Goal: Task Accomplishment & Management: Manage account settings

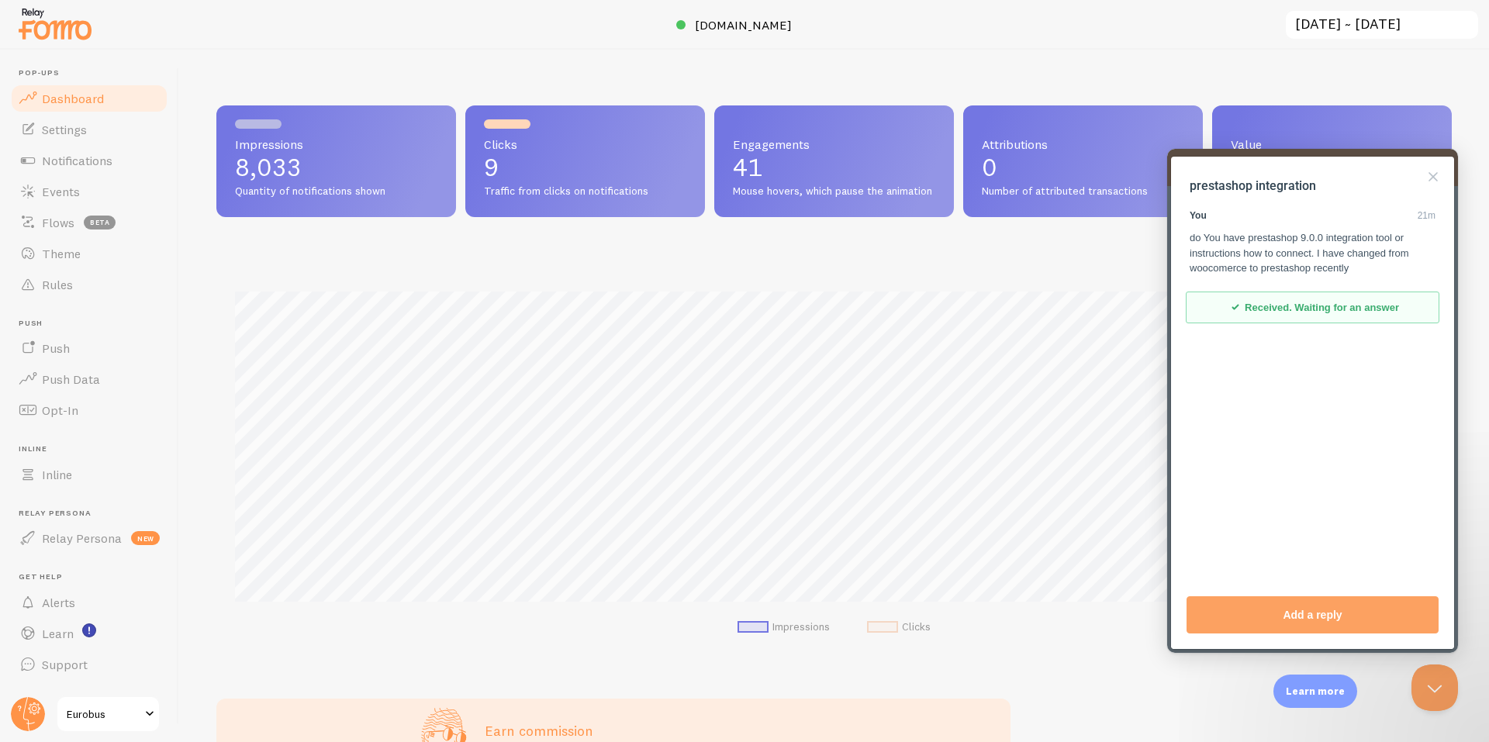
scroll to position [407, 1224]
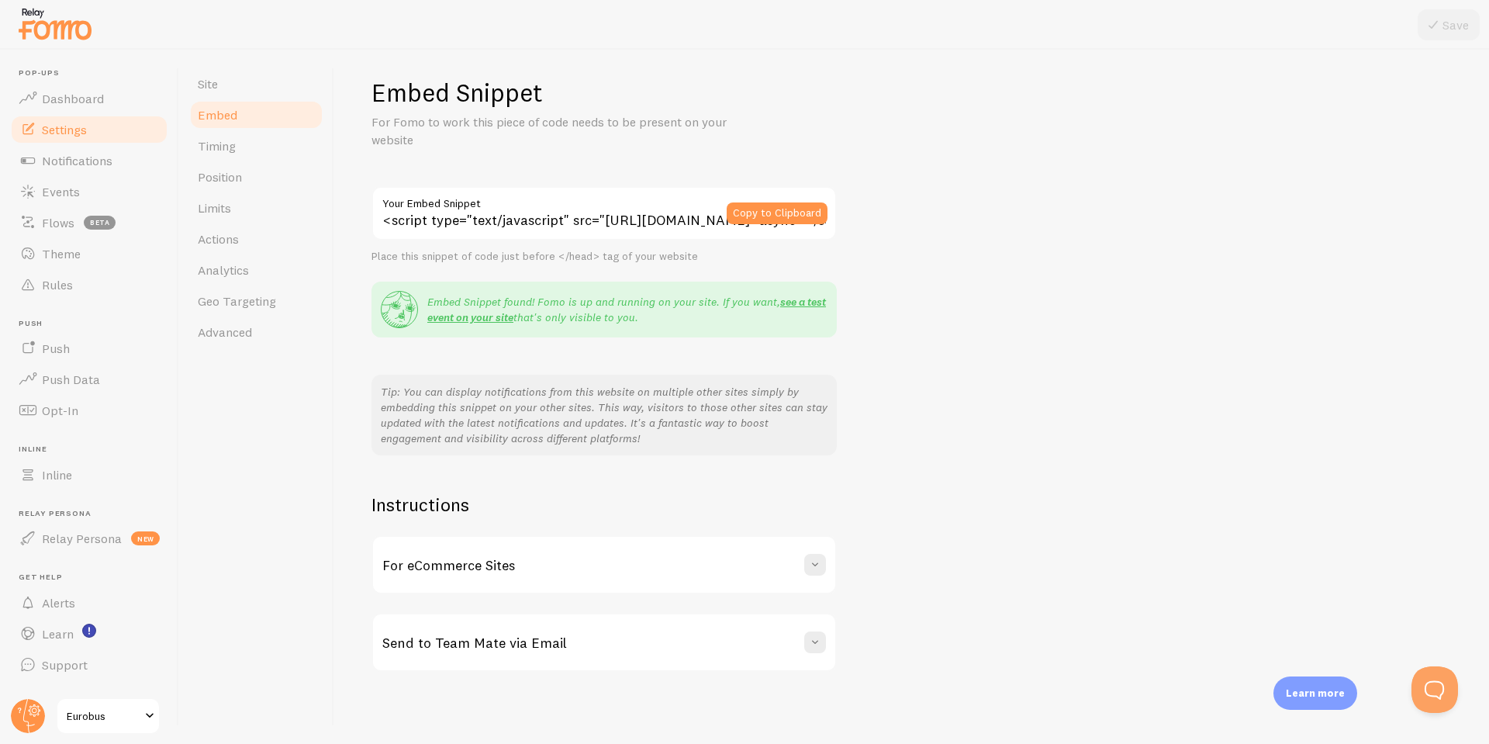
scroll to position [12, 0]
click at [814, 557] on span at bounding box center [816, 563] width 16 height 16
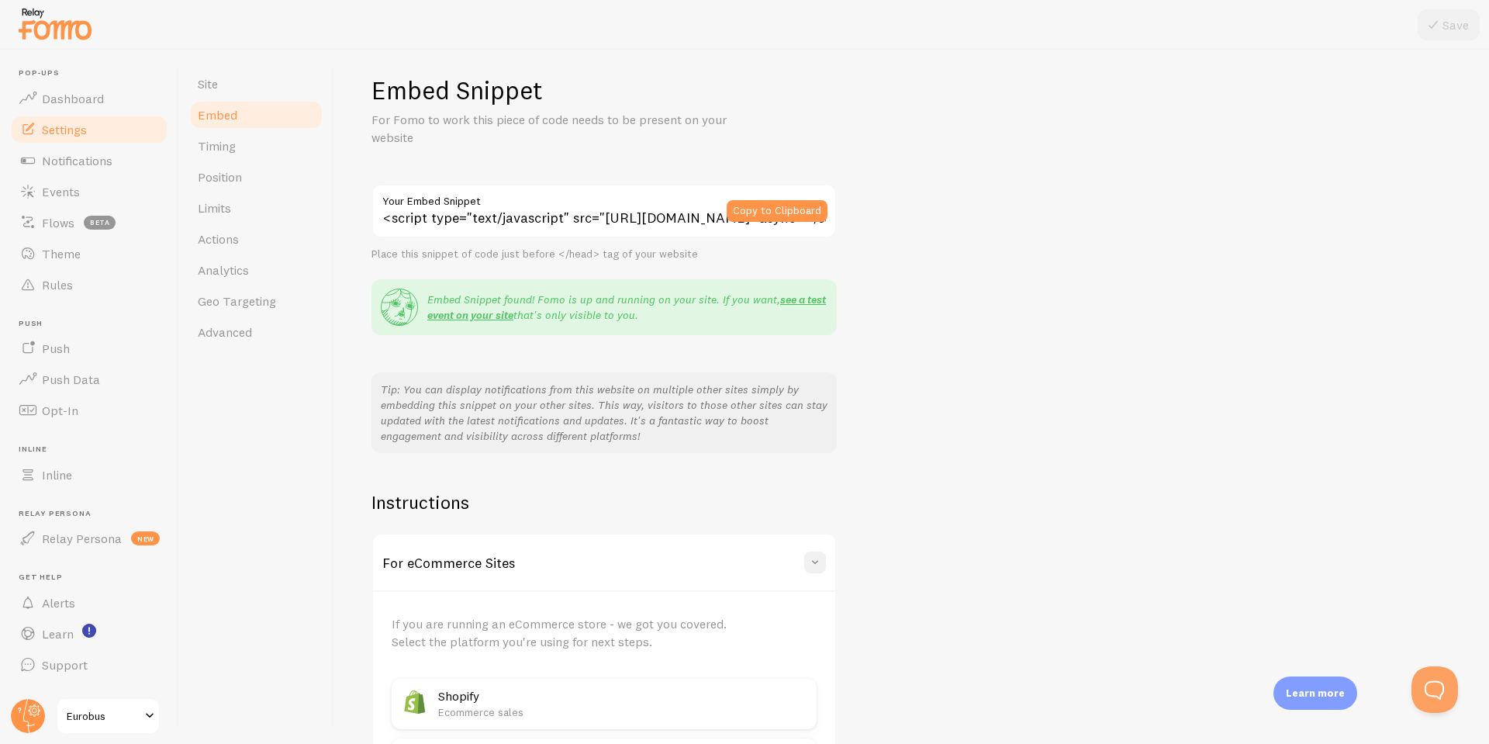
click at [821, 558] on span at bounding box center [816, 563] width 16 height 16
click at [631, 223] on input "<script type="text/javascript" src="https://load.fomo.com/api/v1/V0JaeQvaHsV4q0…" at bounding box center [604, 211] width 465 height 54
click at [106, 168] on span "Notifications" at bounding box center [77, 161] width 71 height 16
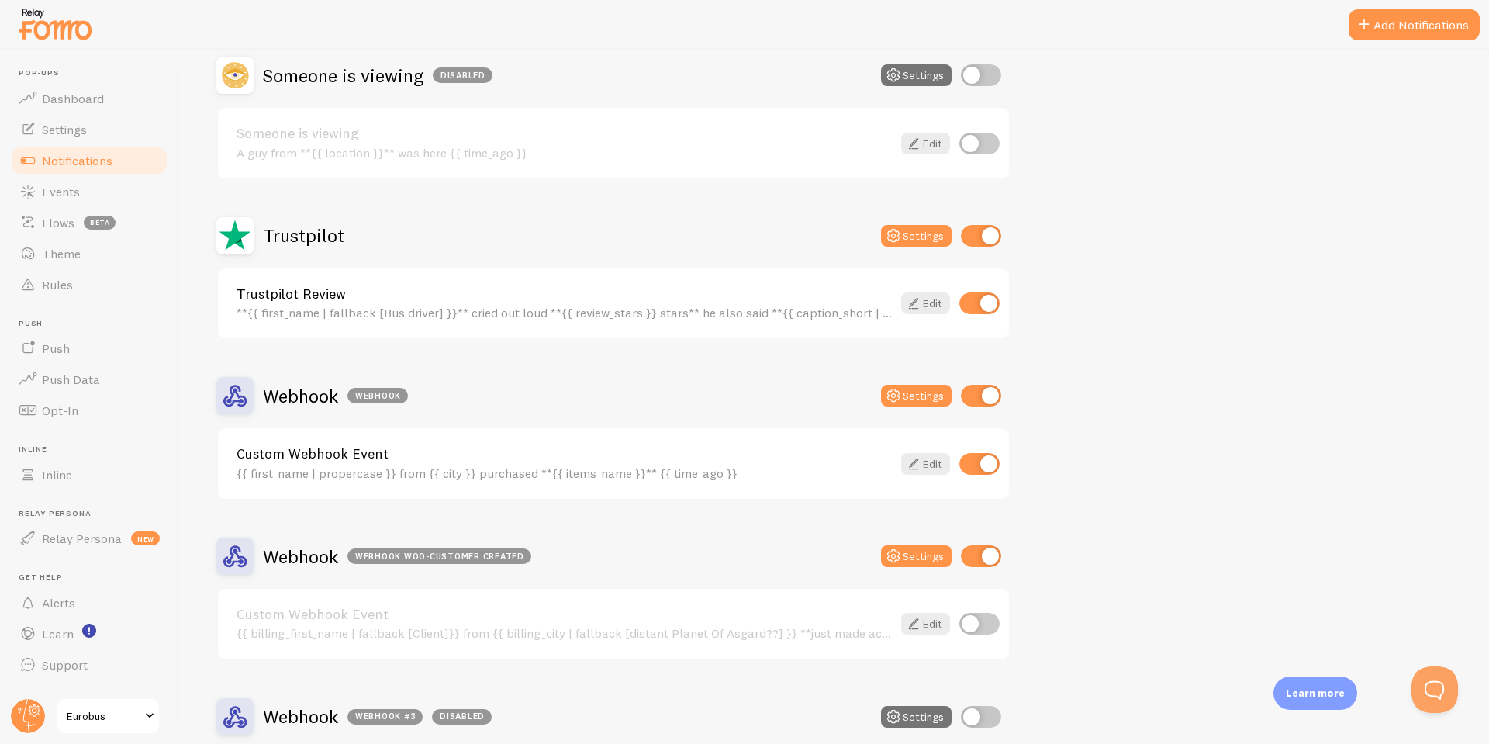
scroll to position [1552, 0]
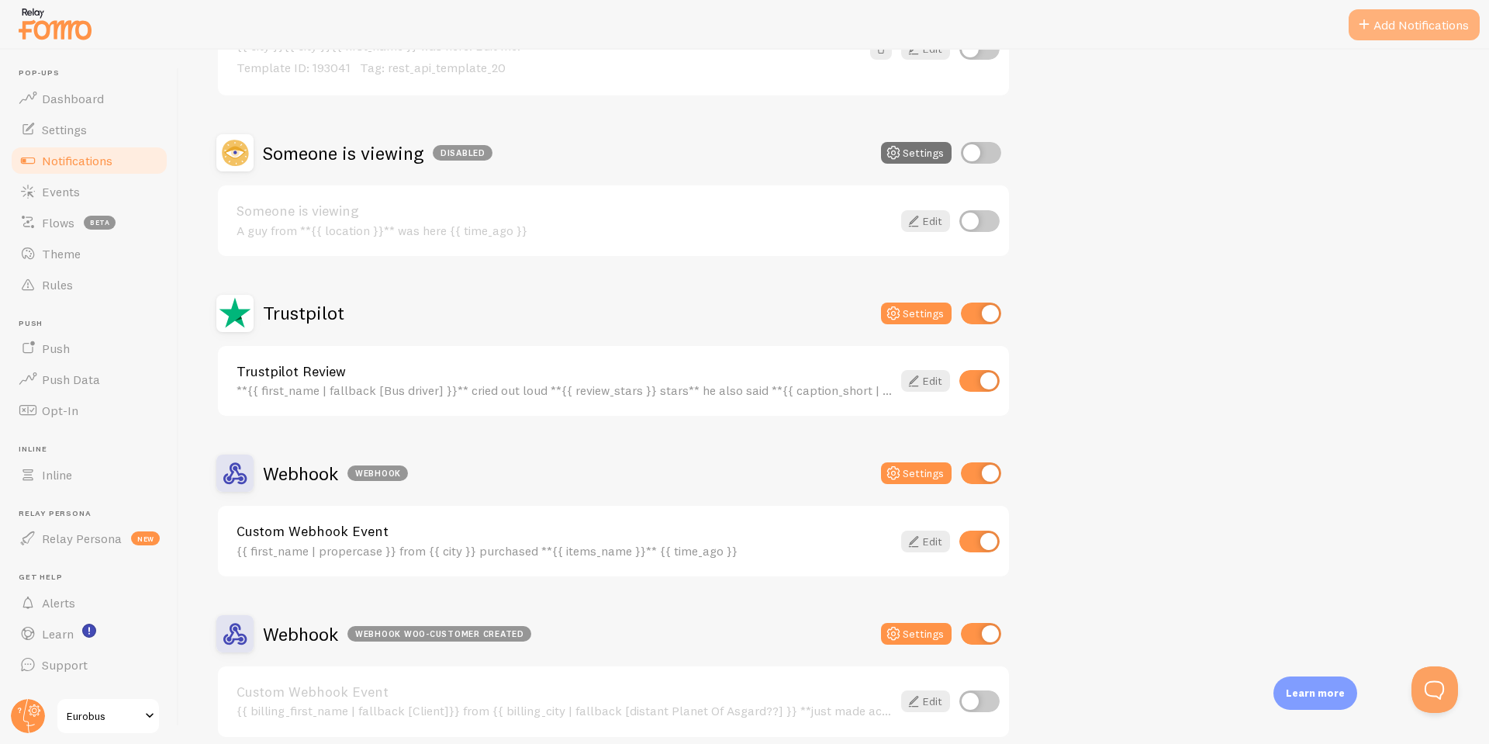
click at [1396, 21] on button "Add Notifications" at bounding box center [1414, 24] width 131 height 31
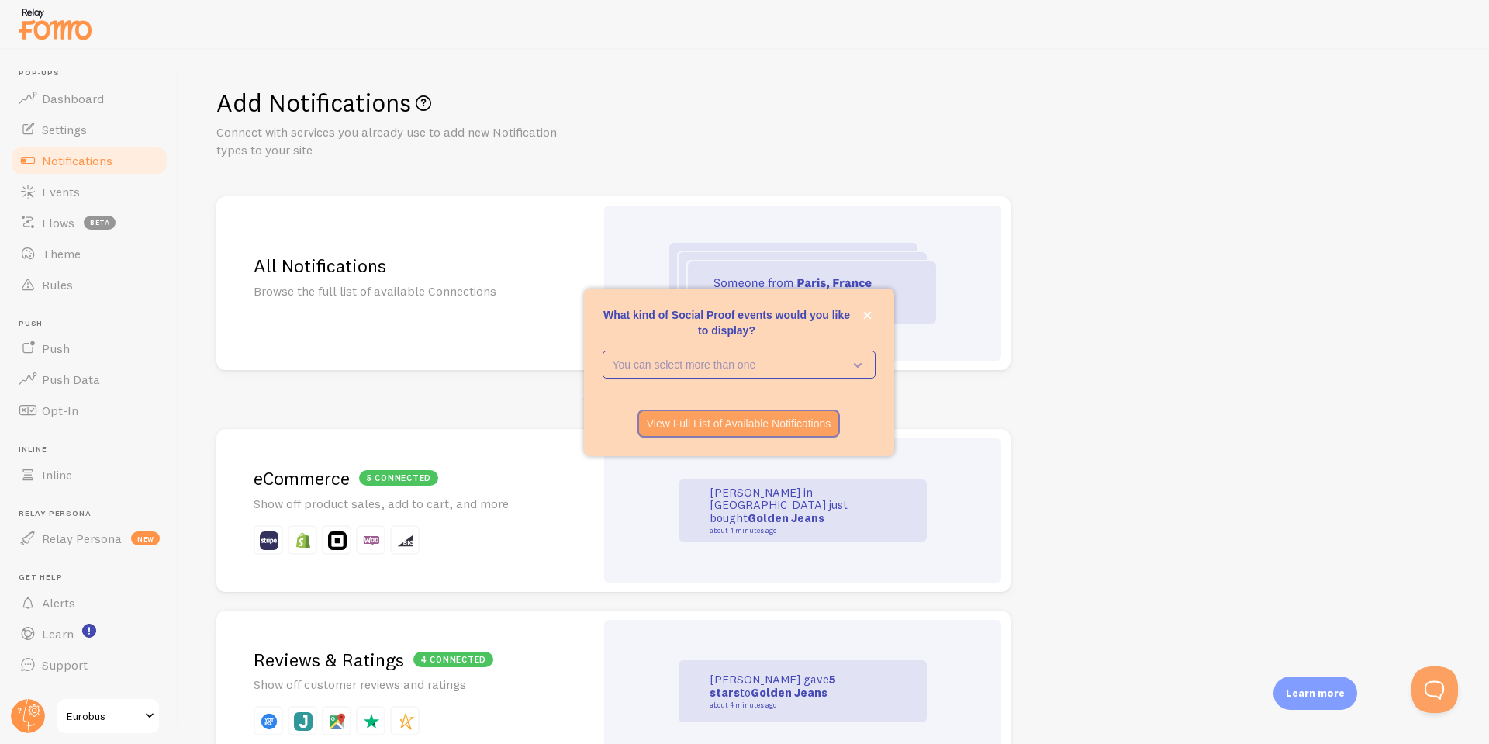
click at [491, 259] on h2 "All Notifications" at bounding box center [406, 266] width 304 height 24
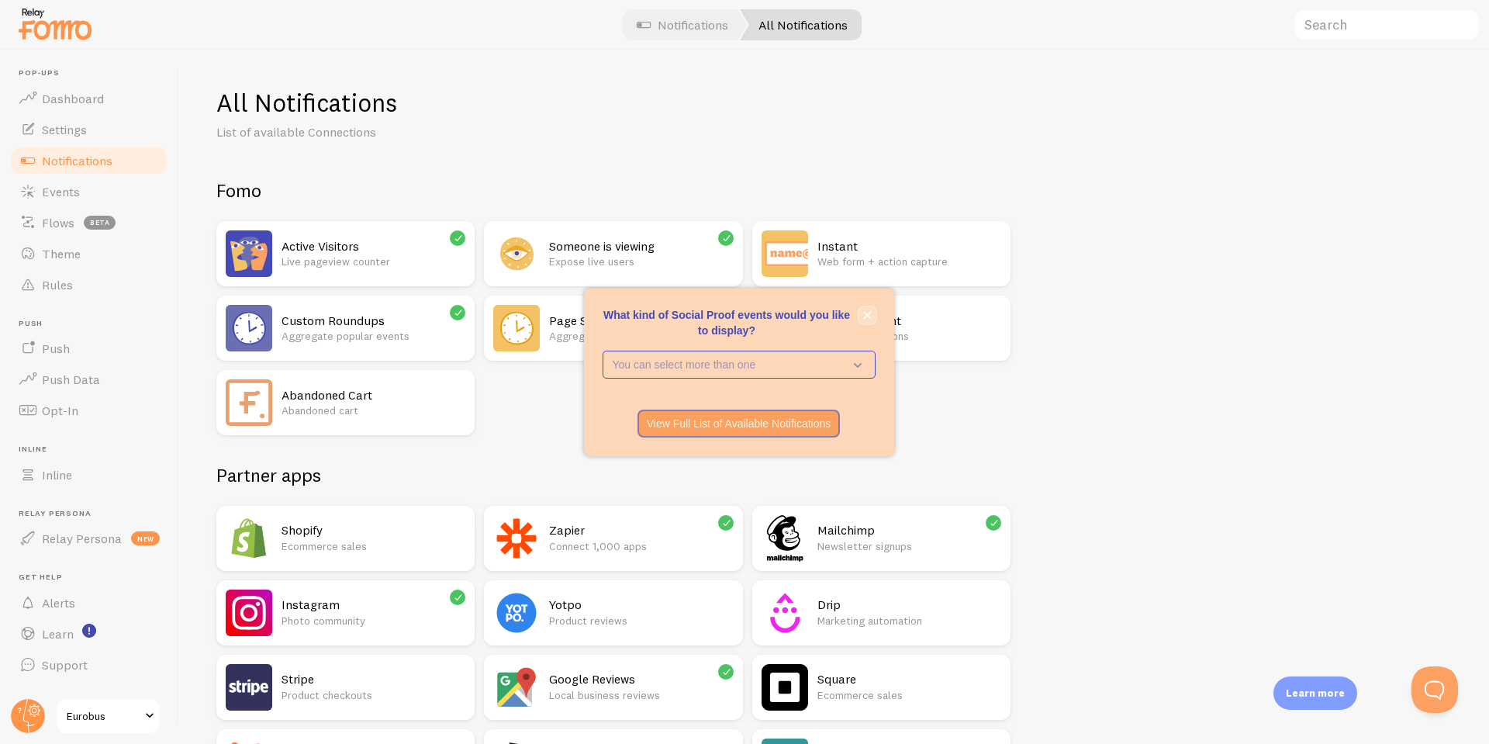
click at [868, 312] on icon "close," at bounding box center [867, 315] width 9 height 9
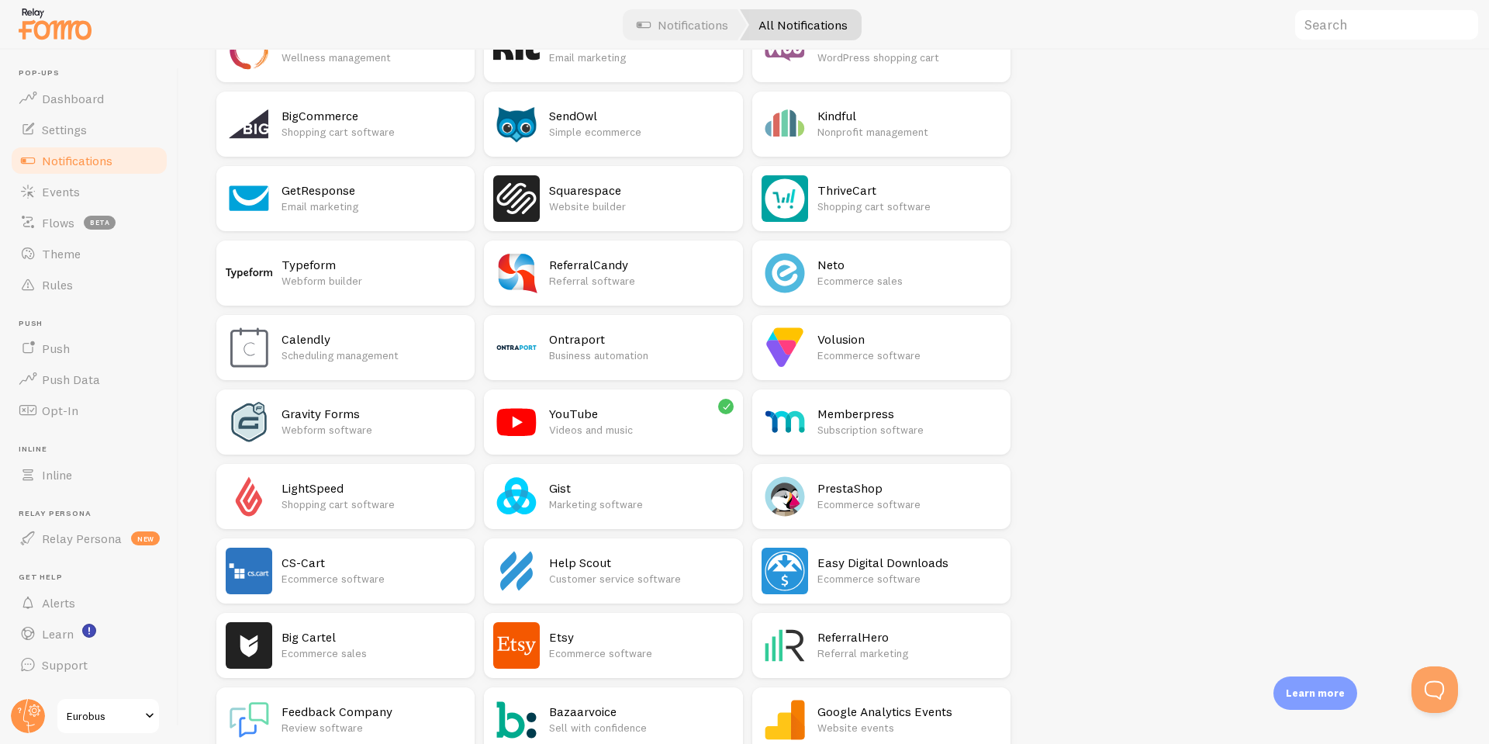
scroll to position [1396, 0]
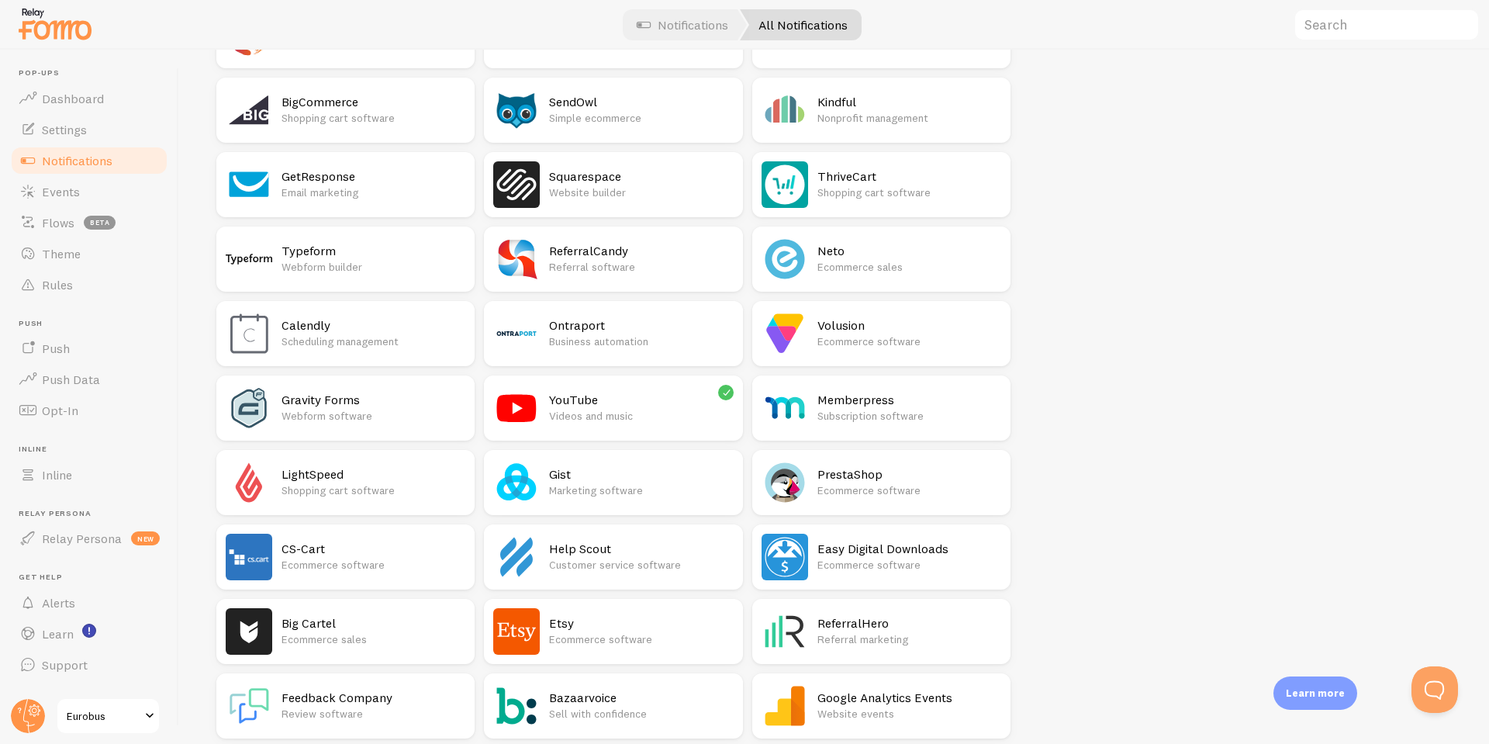
click at [876, 481] on h2 "PrestaShop" at bounding box center [910, 474] width 184 height 16
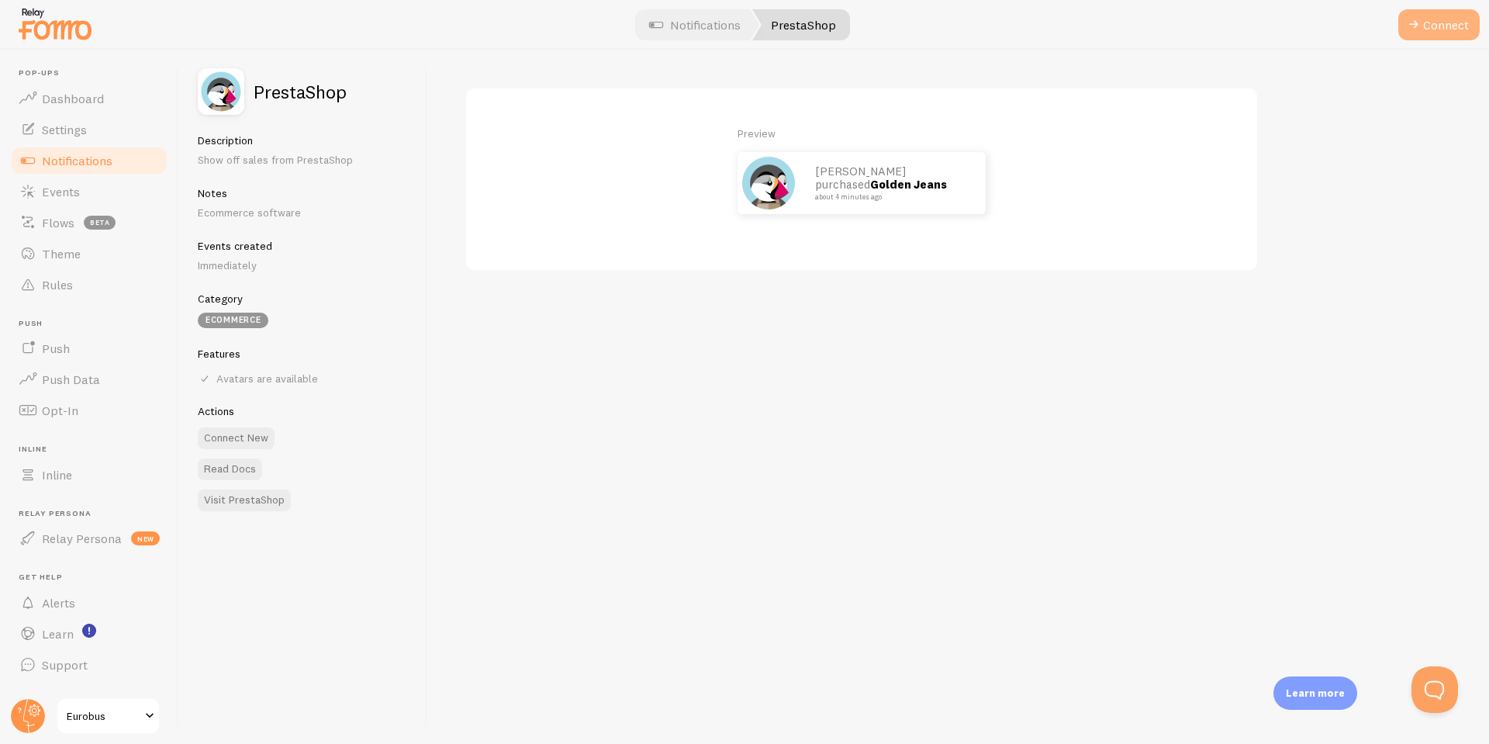
click at [1446, 25] on button "Connect" at bounding box center [1439, 24] width 81 height 31
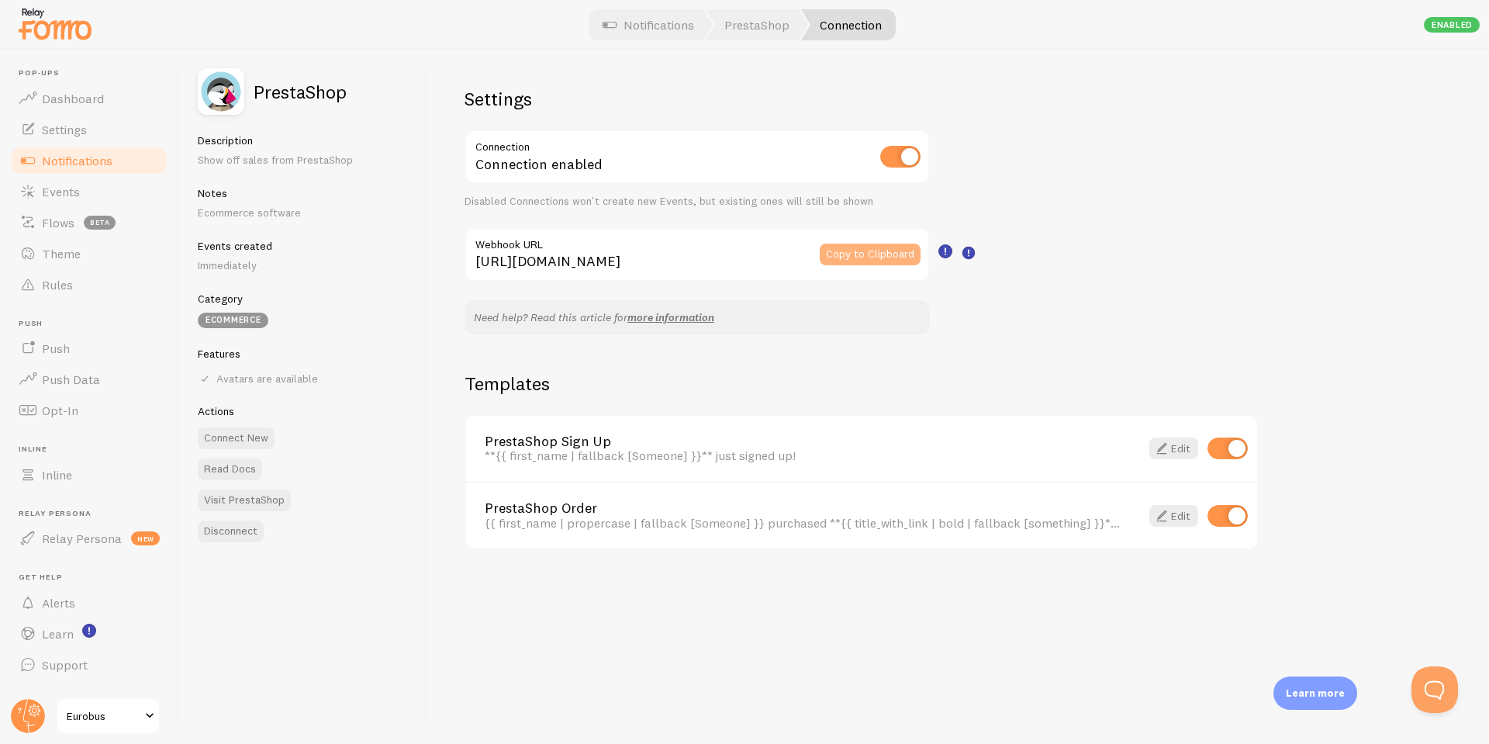
click at [879, 258] on button "Copy to Clipboard" at bounding box center [870, 255] width 101 height 22
click at [73, 104] on span "Dashboard" at bounding box center [73, 99] width 62 height 16
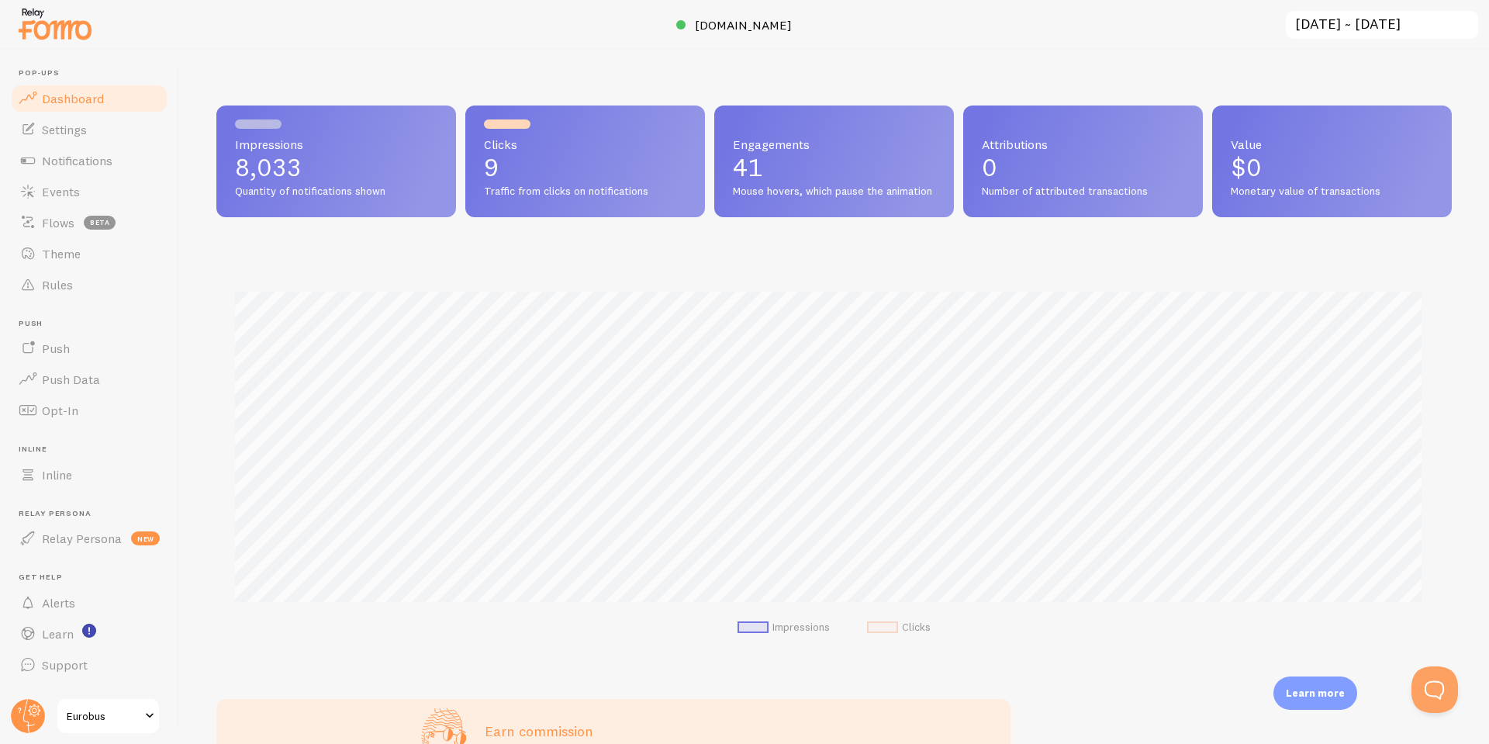
scroll to position [407, 1224]
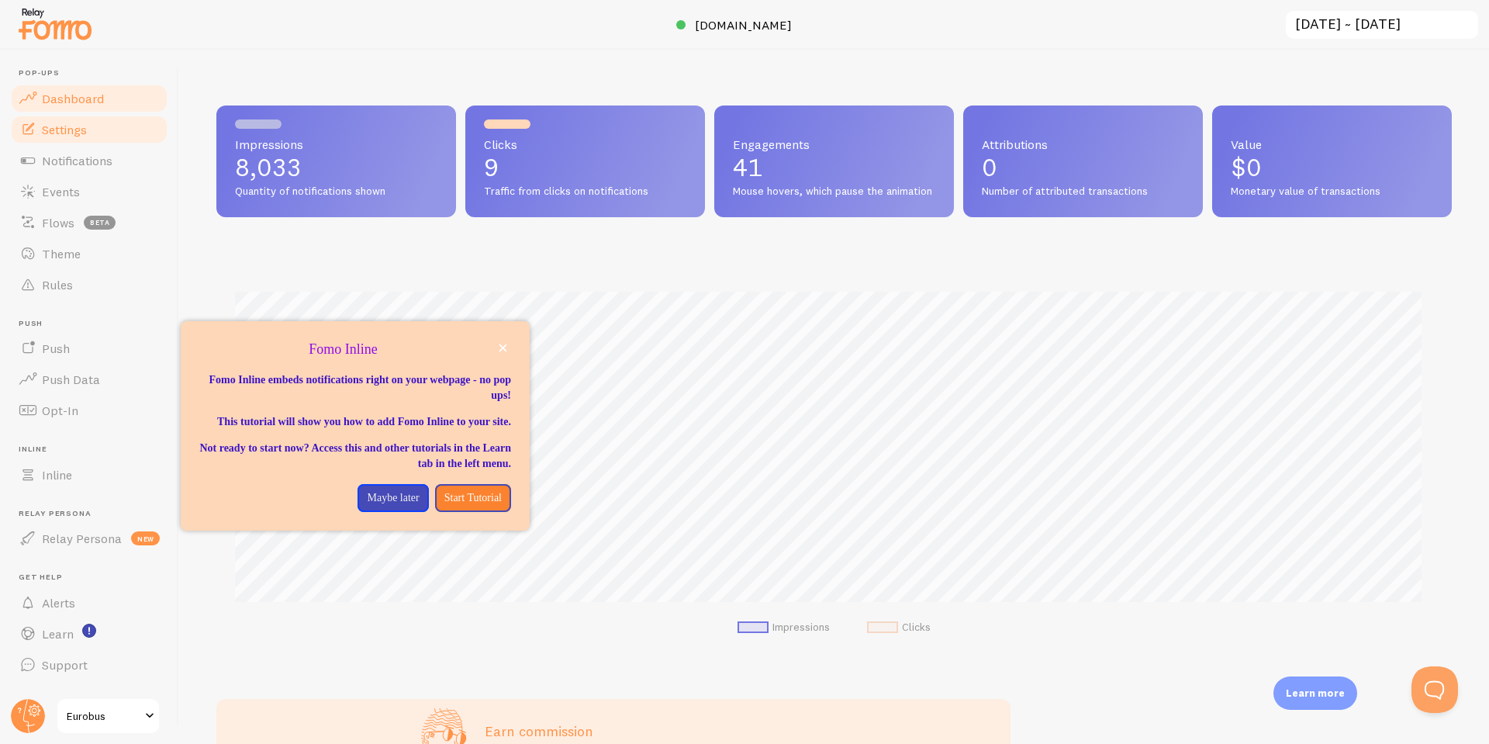
click at [66, 135] on span "Settings" at bounding box center [64, 130] width 45 height 16
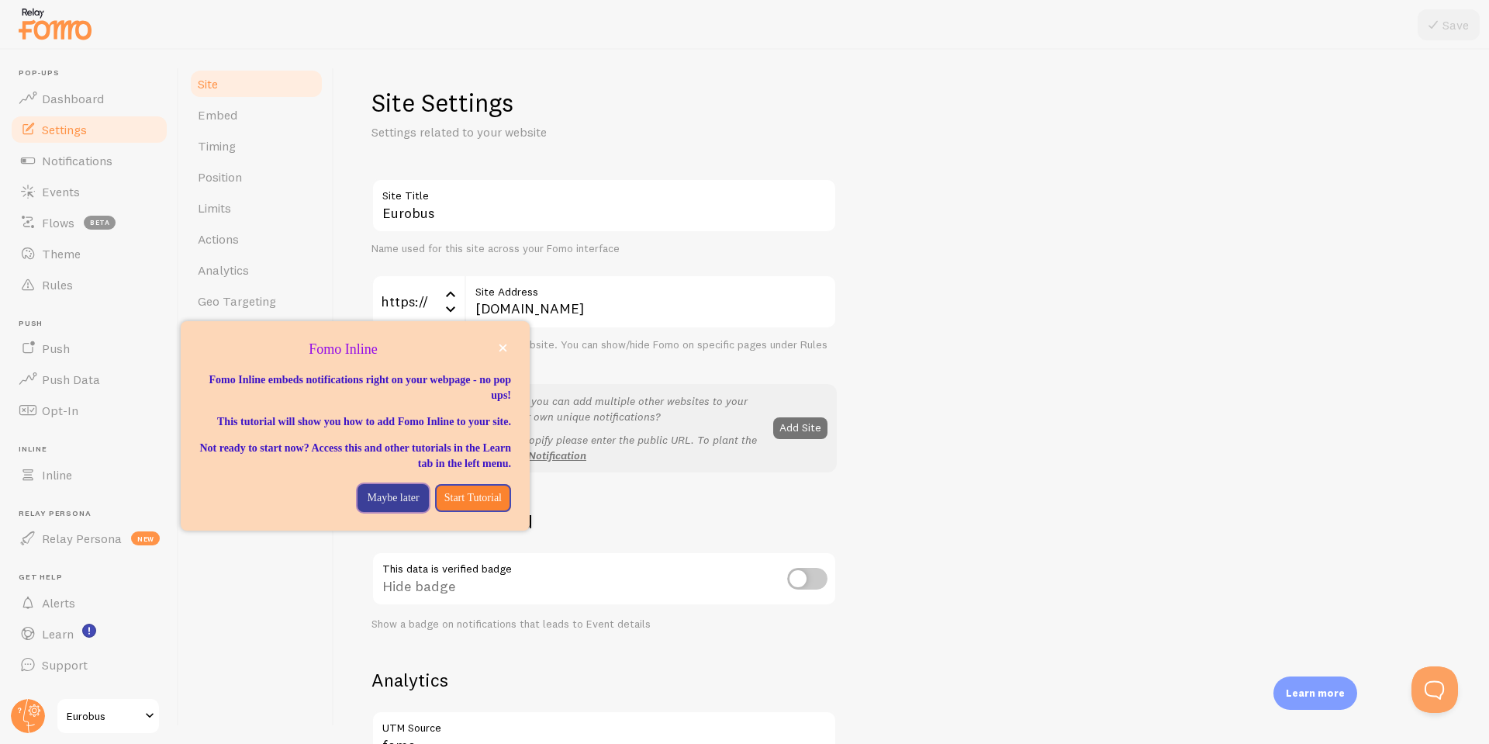
click at [399, 506] on p "Maybe later" at bounding box center [393, 498] width 52 height 16
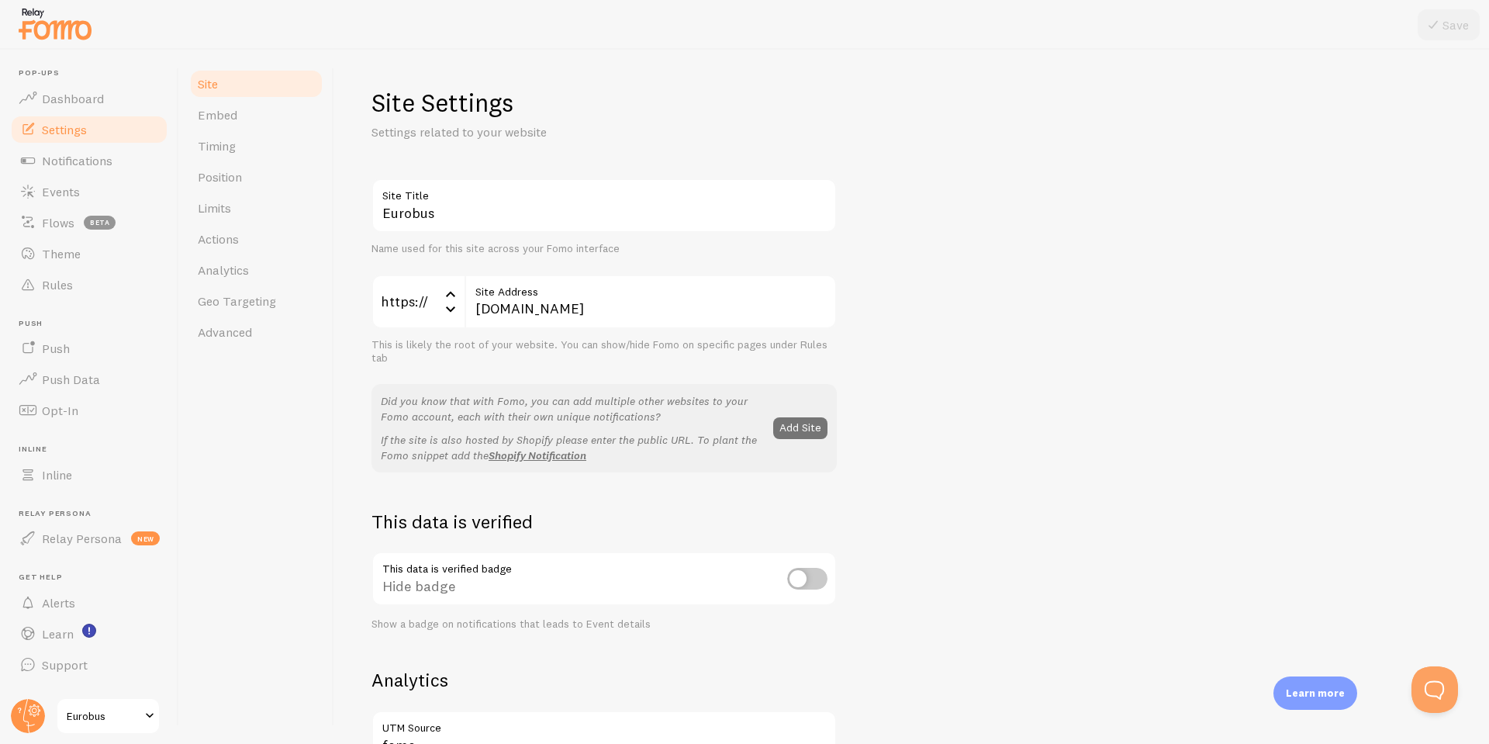
click at [735, 529] on h2 "This data is verified" at bounding box center [604, 522] width 465 height 24
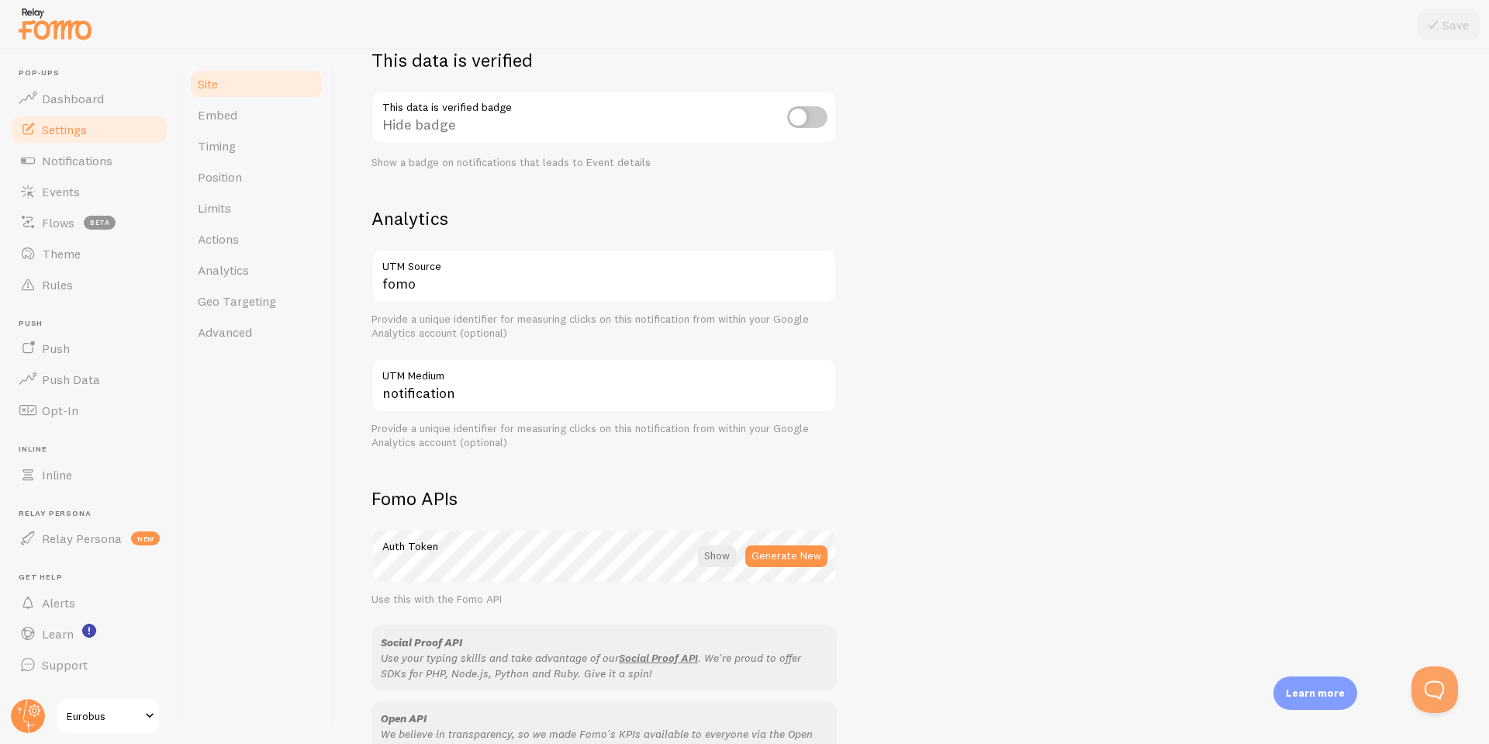
scroll to position [333, 0]
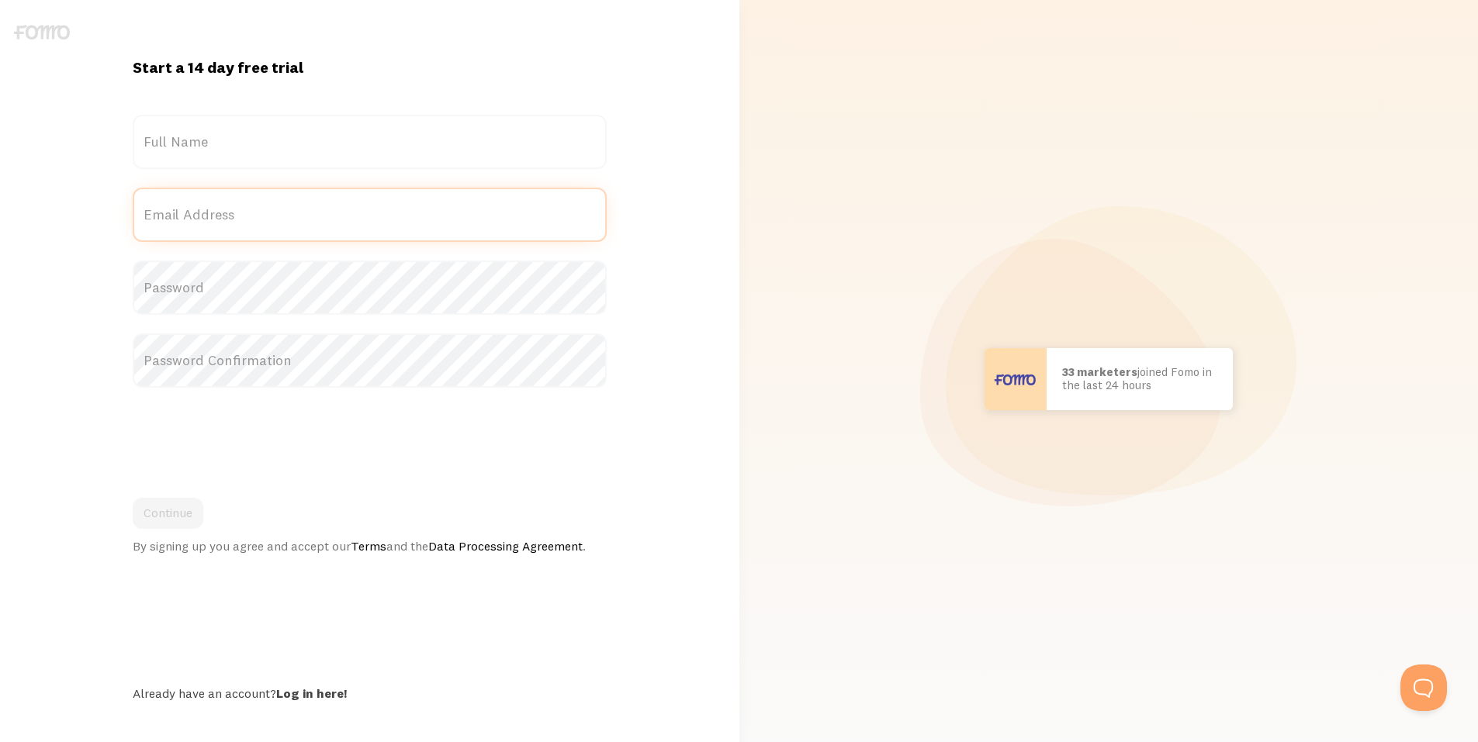
type input "[PERSON_NAME][EMAIL_ADDRESS][DOMAIN_NAME]"
click at [310, 217] on div "alan.alanh@gmail.com Email Address" at bounding box center [370, 215] width 474 height 54
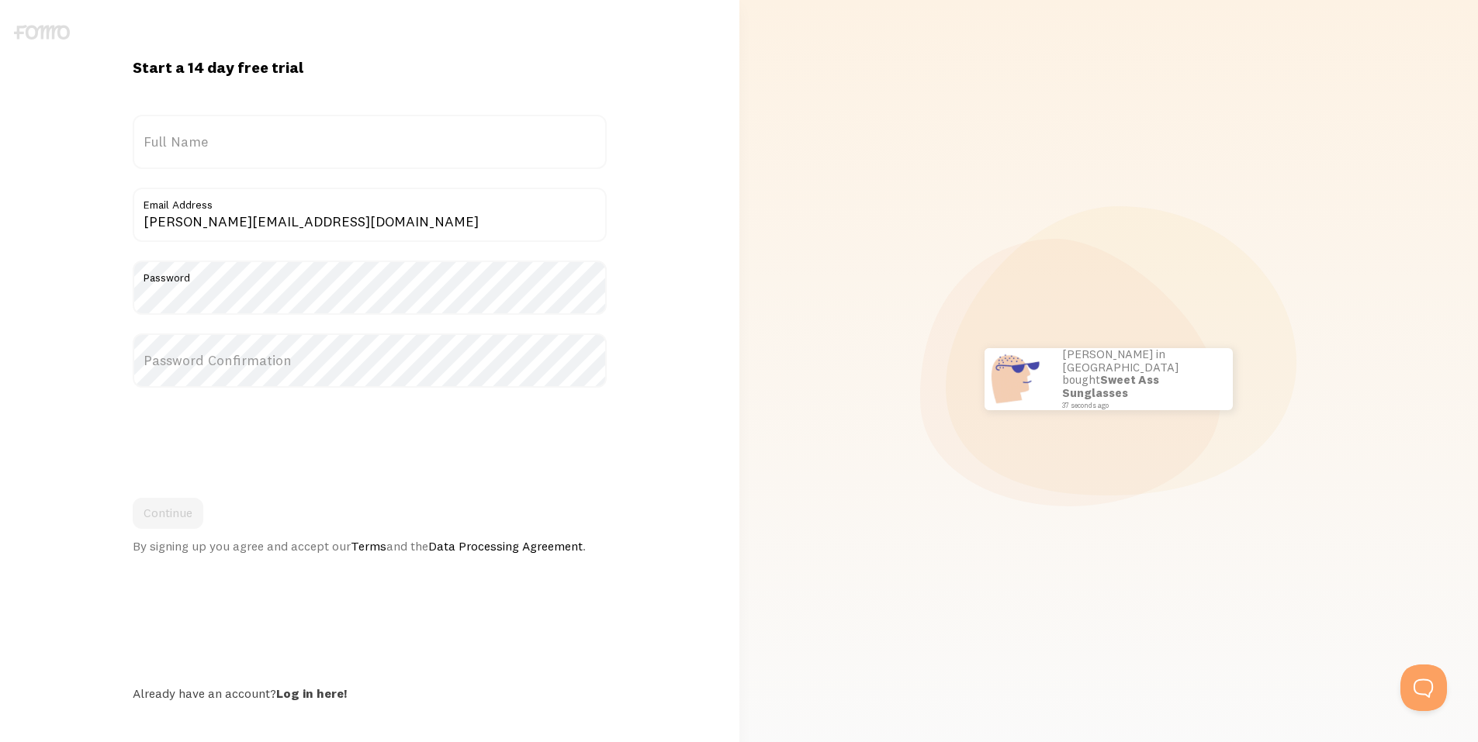
click at [217, 146] on label "Full Name" at bounding box center [370, 142] width 474 height 54
click at [217, 146] on input "Full Name" at bounding box center [370, 142] width 474 height 54
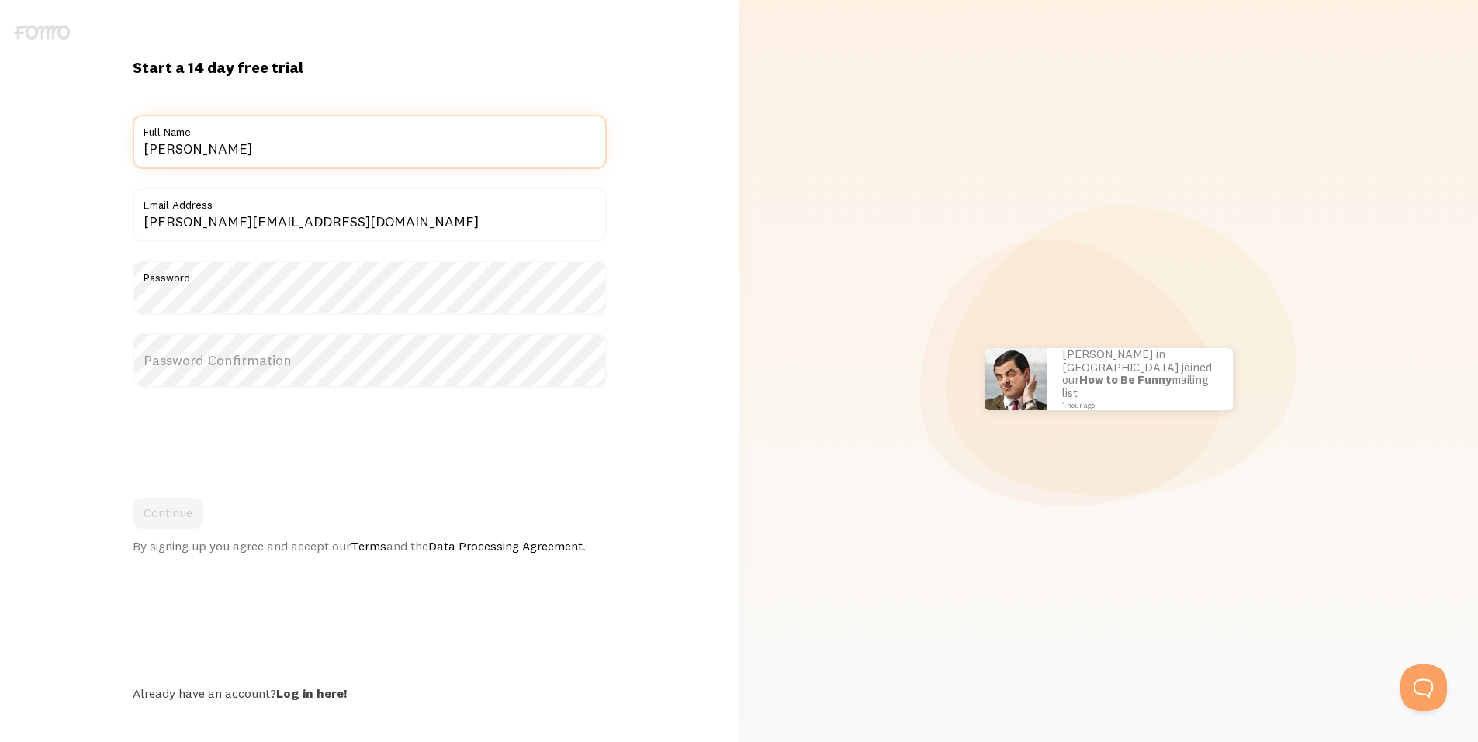
type input "[PERSON_NAME]"
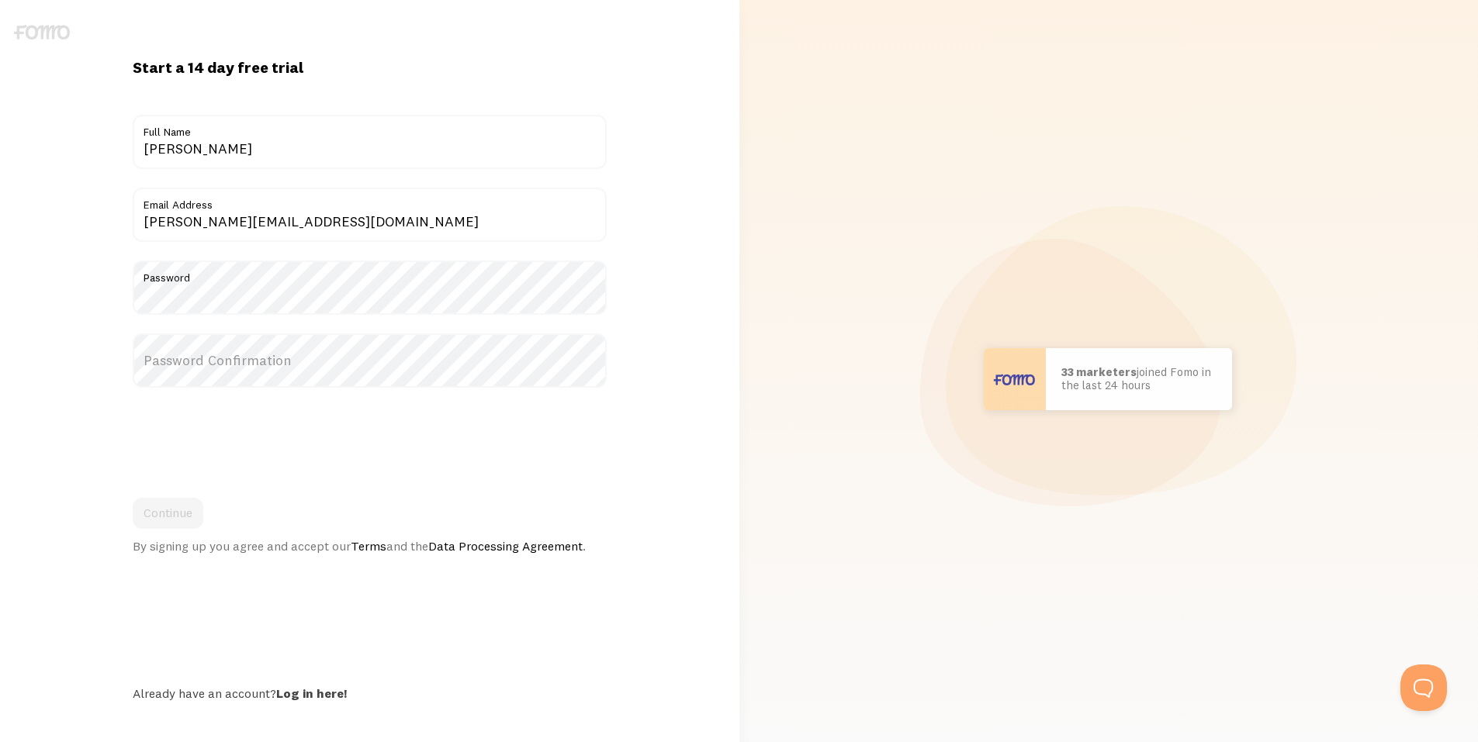
click at [272, 355] on label "Password Confirmation" at bounding box center [370, 361] width 474 height 54
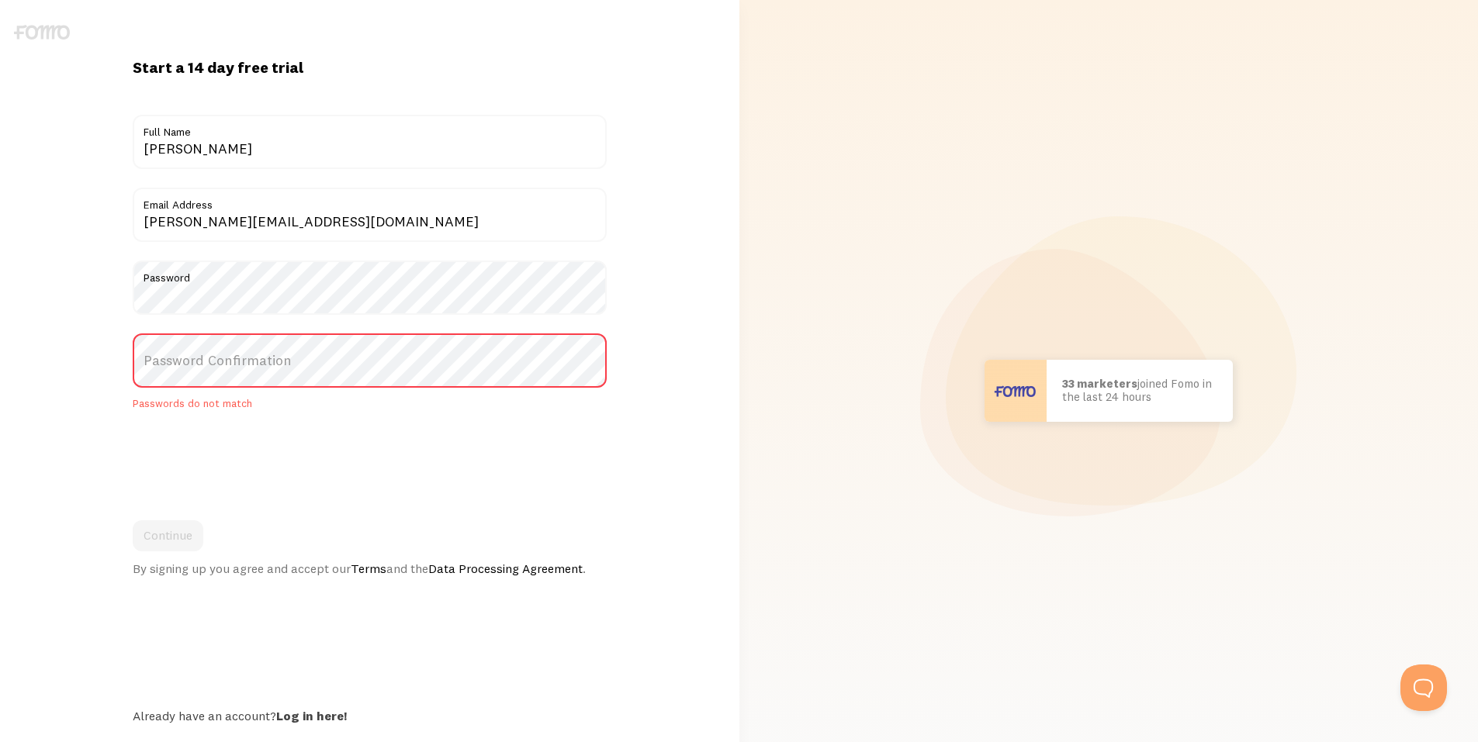
click at [20, 64] on div "Start a 14 day free trial {{ count }} people signed up today! Title alan heigl …" at bounding box center [369, 390] width 739 height 666
